Goal: Check status

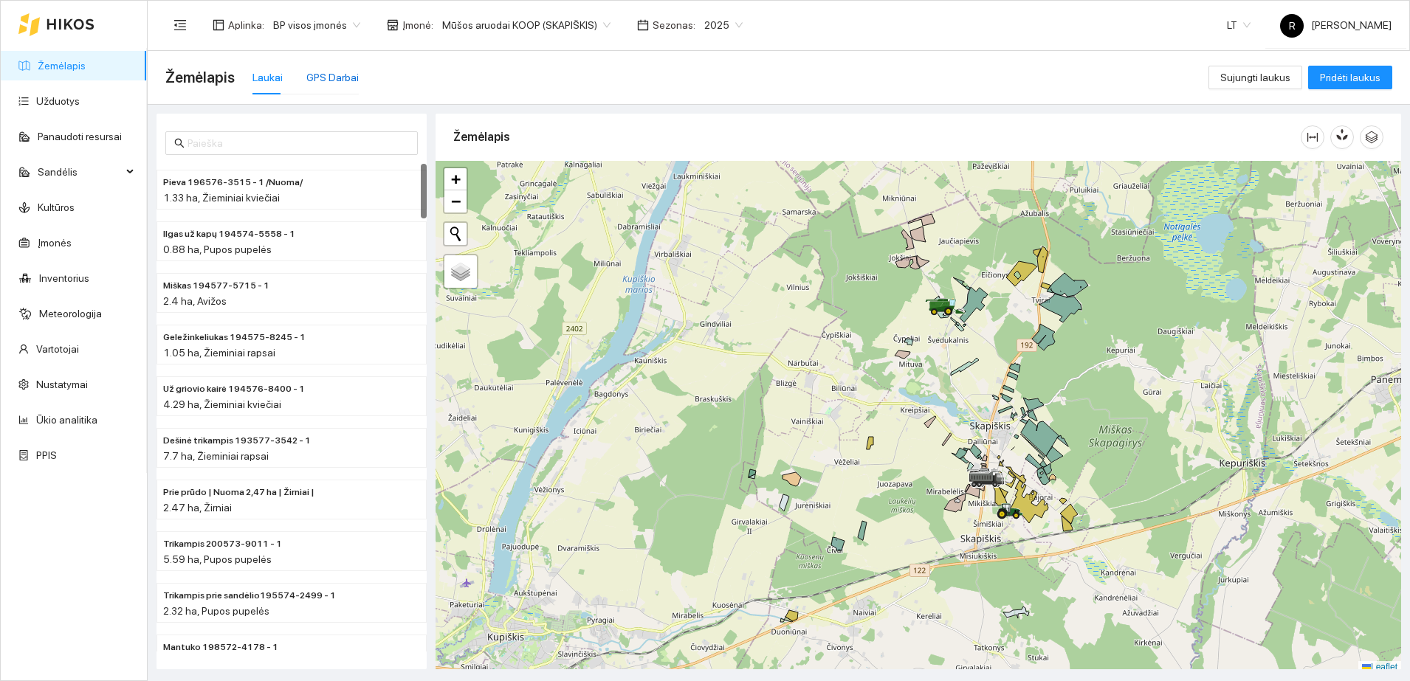
click at [324, 77] on div "GPS Darbai" at bounding box center [332, 77] width 52 height 16
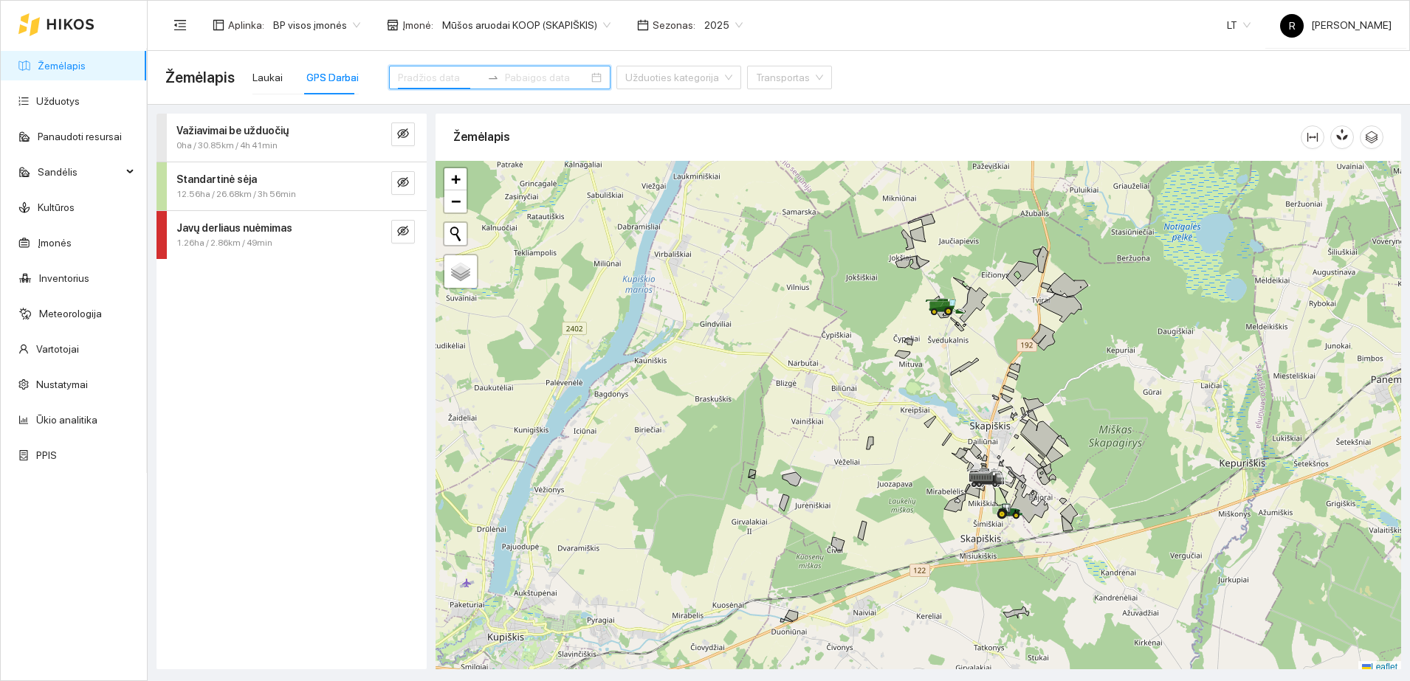
click at [412, 72] on input at bounding box center [439, 77] width 83 height 16
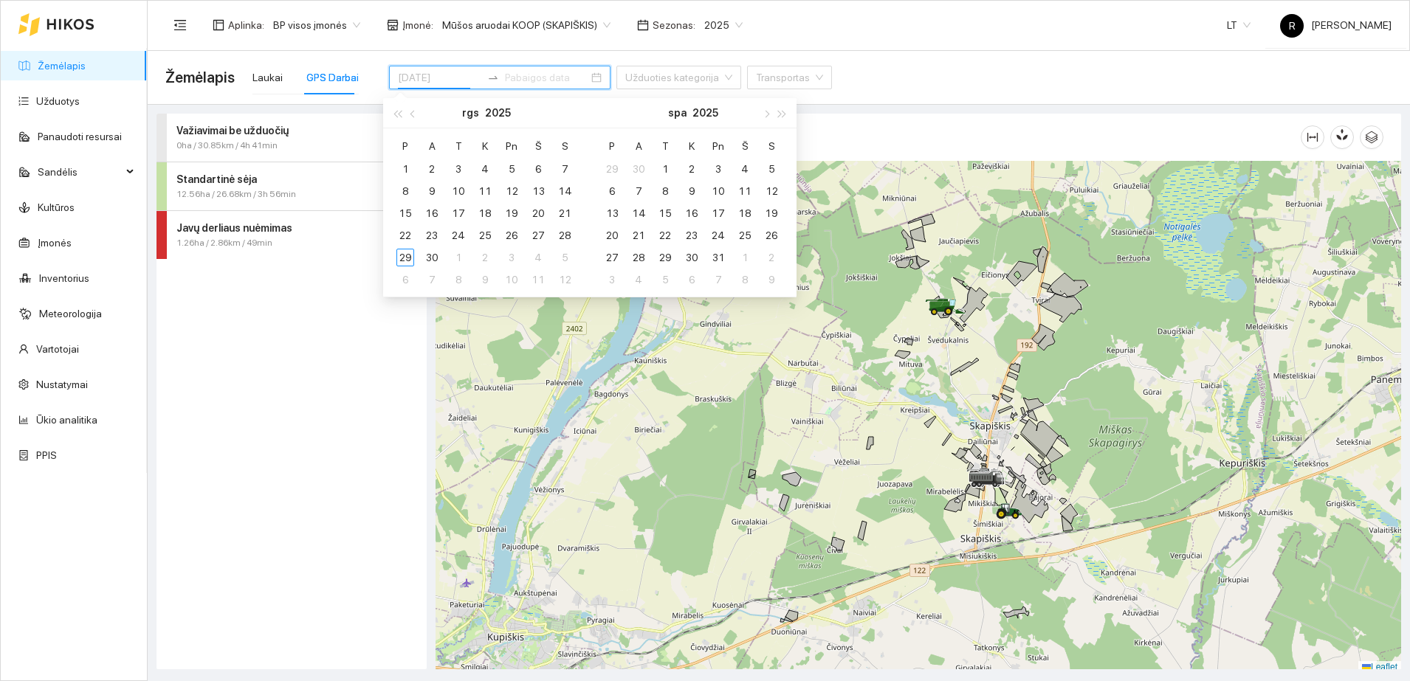
type input "[DATE]"
click at [565, 233] on div "28" at bounding box center [565, 236] width 18 height 18
type input "[DATE]"
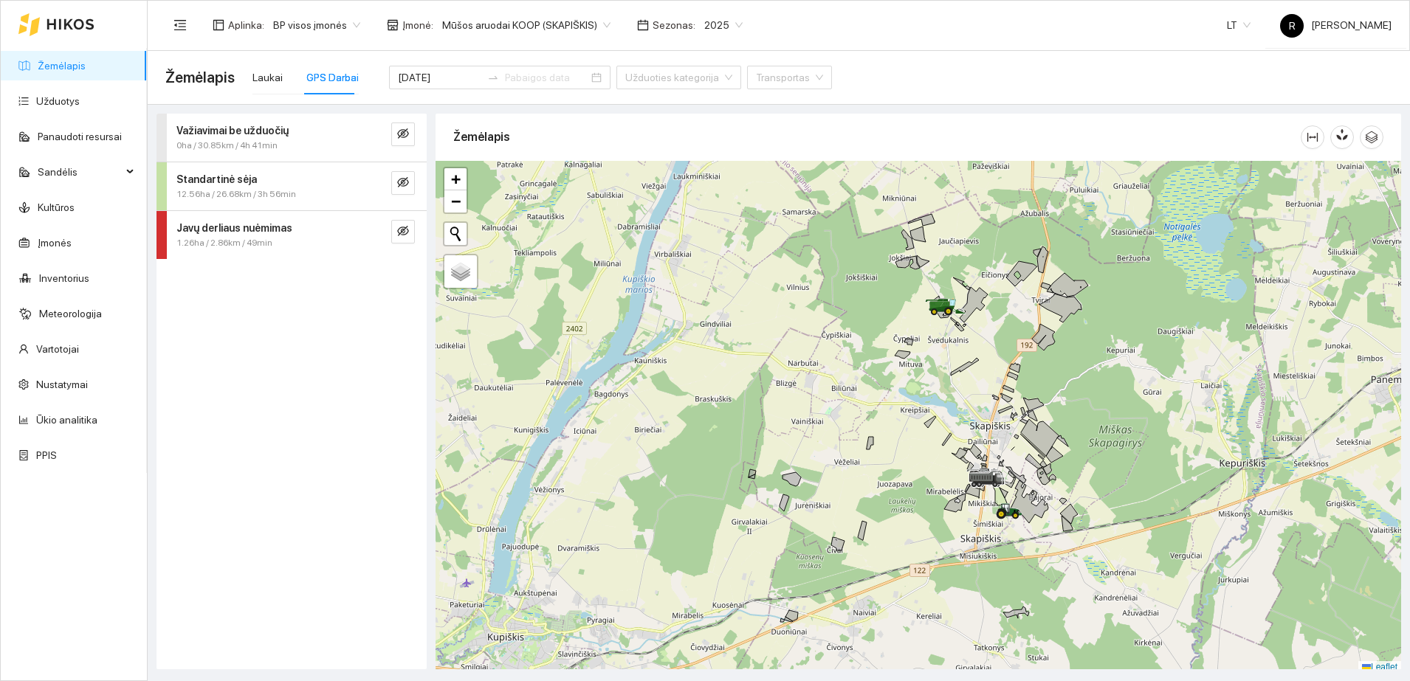
drag, startPoint x: 234, startPoint y: 300, endPoint x: 235, endPoint y: 290, distance: 10.4
click at [235, 292] on div "Važiavimai be užduočių 0ha / 30.85km / 4h 41min Standartinė sėja 12.56ha / 26.6…" at bounding box center [291, 392] width 270 height 556
click at [249, 181] on strong "Standartinė sėja" at bounding box center [216, 179] width 80 height 12
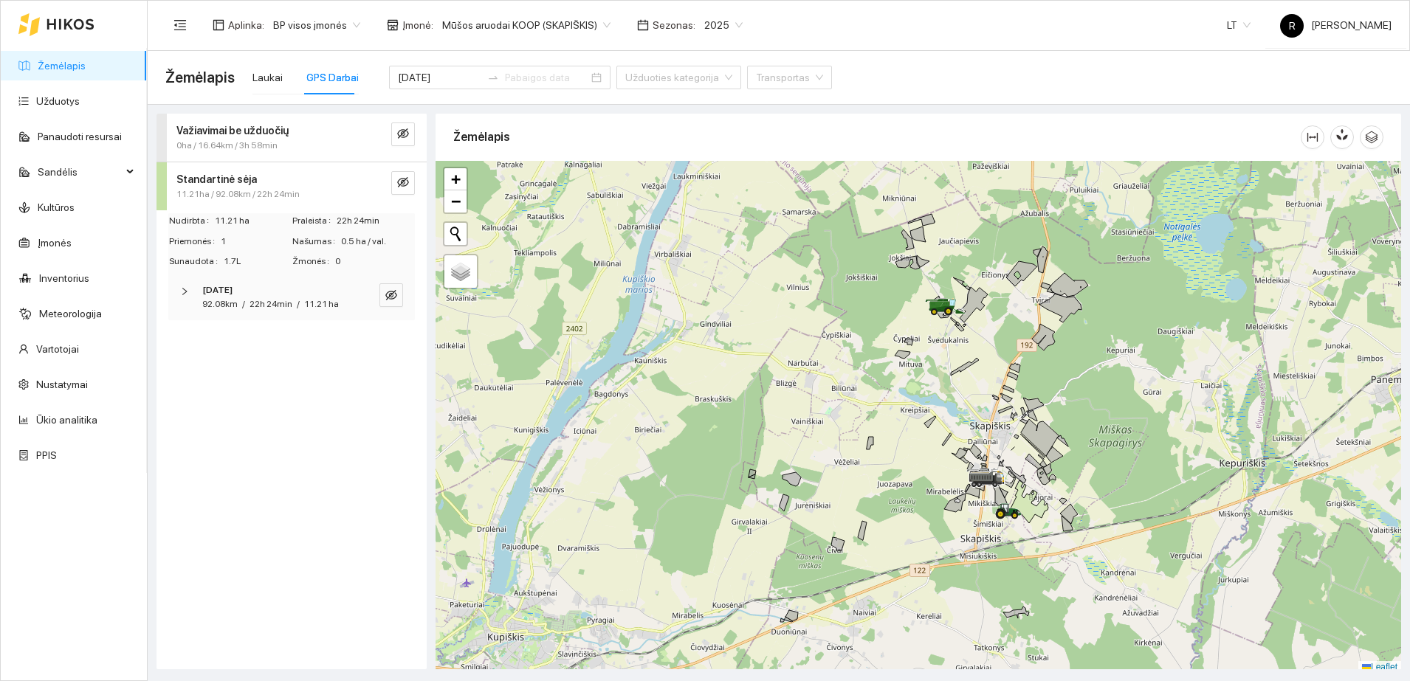
click at [185, 287] on icon "right" at bounding box center [184, 291] width 9 height 9
click at [191, 292] on div at bounding box center [189, 291] width 18 height 16
click at [182, 291] on icon "right" at bounding box center [184, 291] width 9 height 9
click at [181, 335] on div "VALTRA.S 394 Sėjamoji VADERSTAD RAPID A 600 C" at bounding box center [291, 347] width 241 height 48
click at [215, 123] on span "Važiavimai be užduočių" at bounding box center [232, 131] width 112 height 16
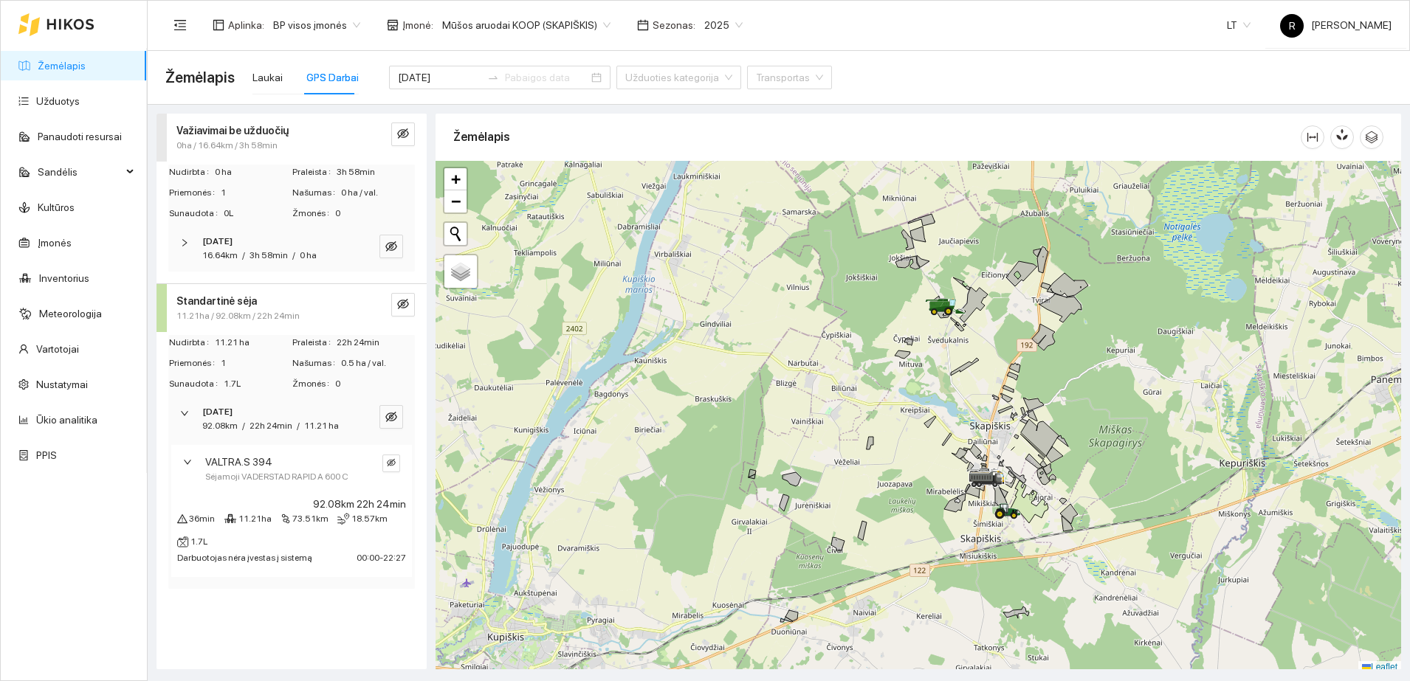
click at [185, 235] on div at bounding box center [189, 243] width 18 height 16
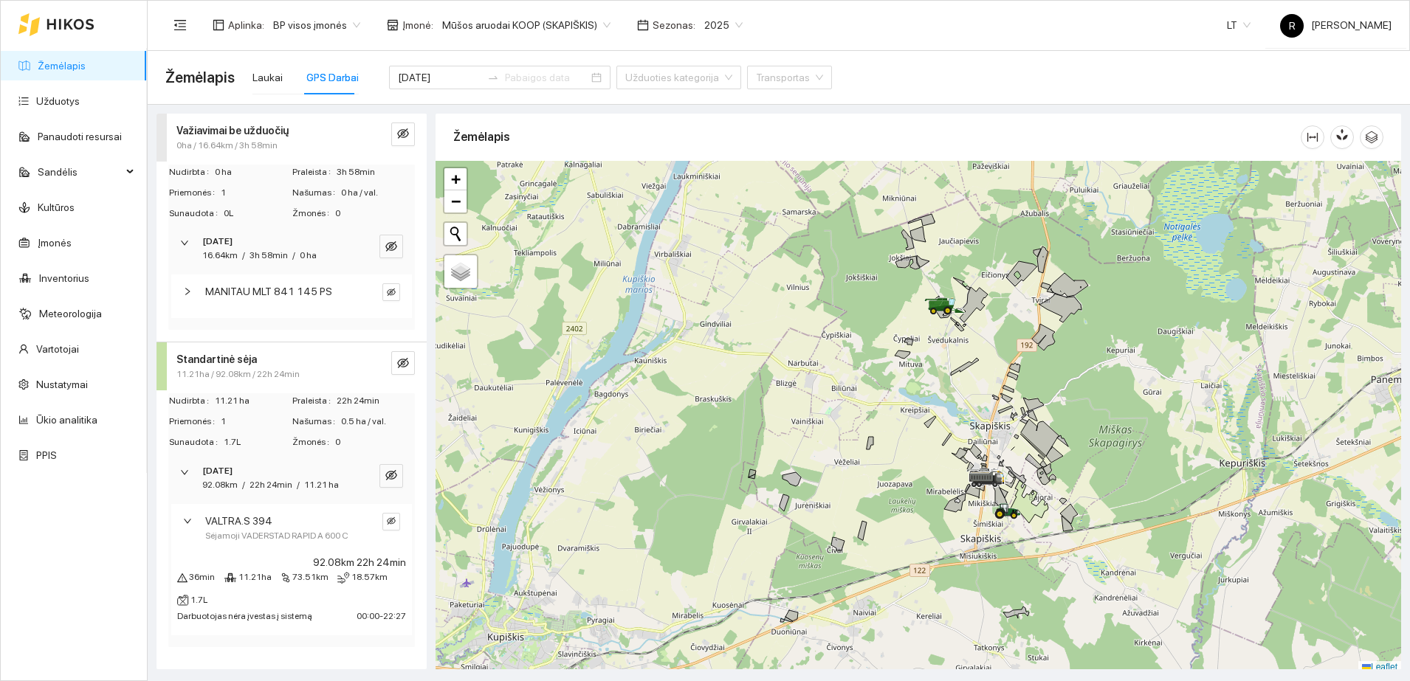
click at [190, 284] on div at bounding box center [192, 291] width 18 height 16
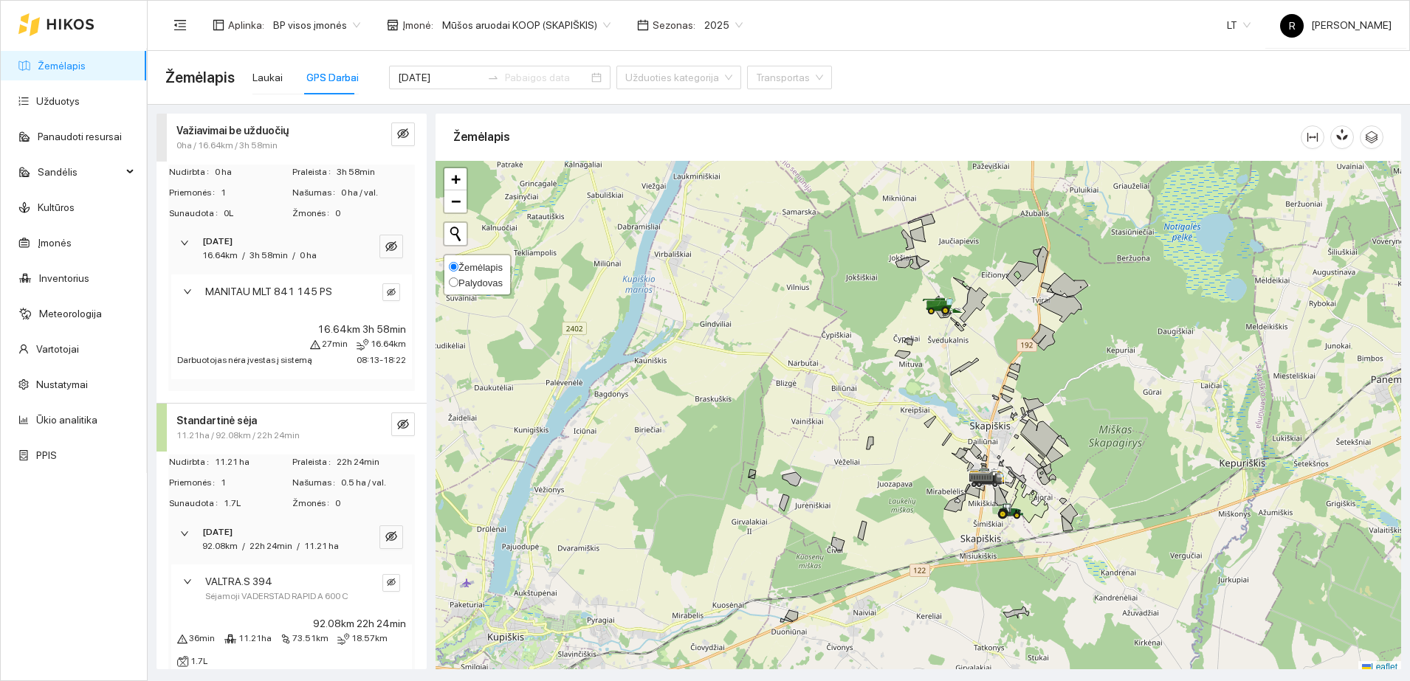
click at [480, 280] on div "Žemėlapis Palydovas" at bounding box center [476, 275] width 54 height 30
